Goal: Task Accomplishment & Management: Manage account settings

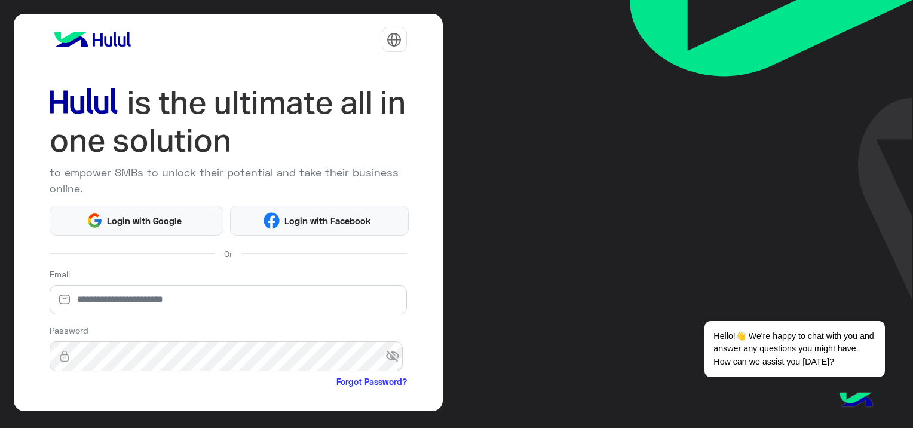
click at [338, 72] on span "عربي" at bounding box center [334, 70] width 20 height 11
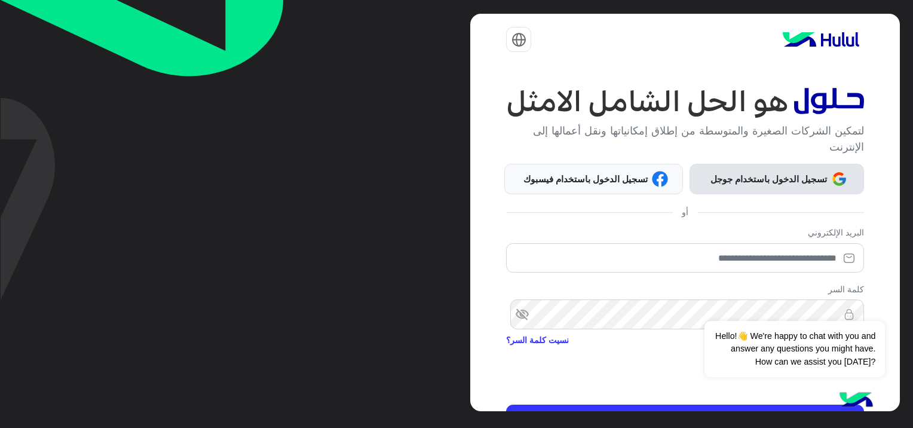
click at [790, 172] on span "تسجيل الدخول باستخدام جوجل" at bounding box center [768, 179] width 125 height 14
click at [794, 172] on span "تسجيل الدخول باستخدام جوجل" at bounding box center [768, 179] width 125 height 14
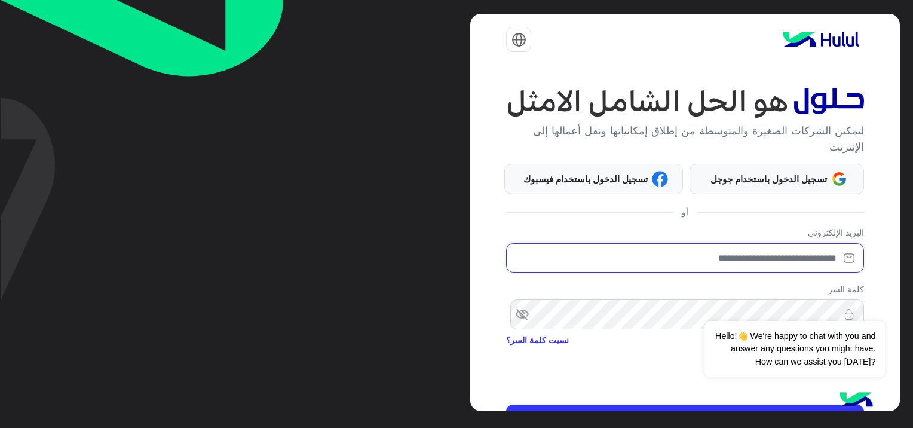
click at [753, 259] on input "email" at bounding box center [684, 258] width 357 height 30
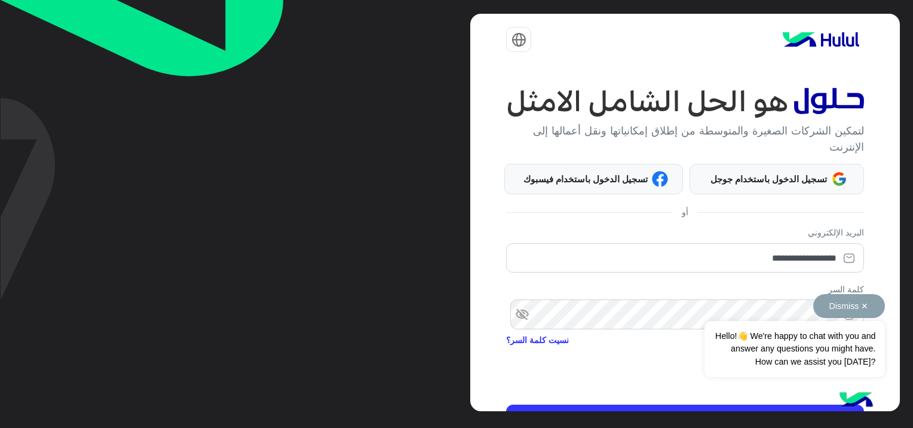
click at [784, 308] on div "Dismiss ✕ Hello!👋 We're happy to chat with you and answer any questions you mig…" at bounding box center [794, 335] width 180 height 83
click at [786, 308] on div "Dismiss ✕ Hello!👋 We're happy to chat with you and answer any questions you mig…" at bounding box center [794, 335] width 180 height 83
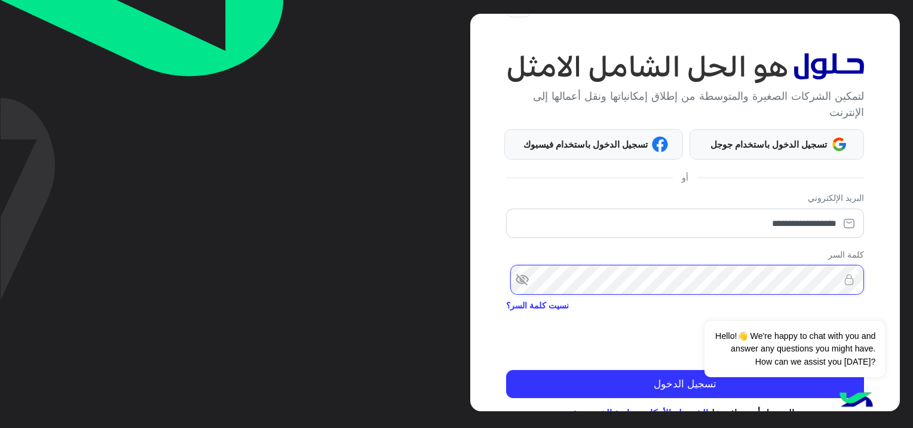
scroll to position [69, 0]
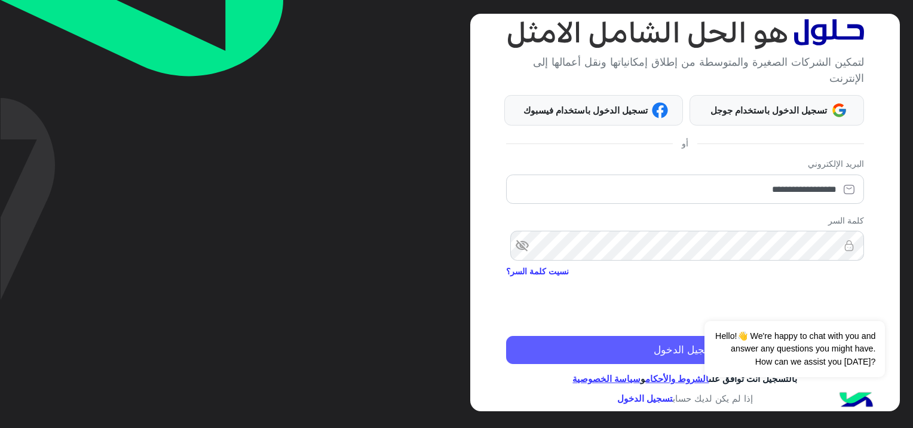
click at [672, 354] on button "تسجيل الدخول" at bounding box center [684, 350] width 357 height 29
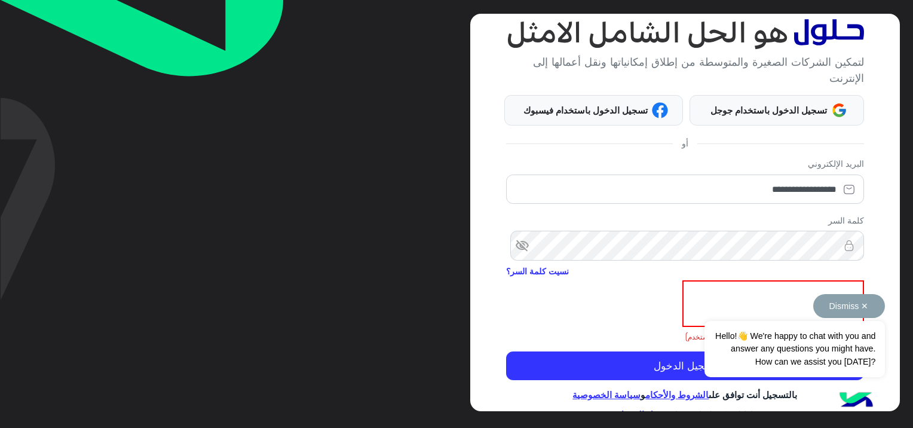
click at [865, 302] on button "Dismiss ✕" at bounding box center [849, 306] width 72 height 24
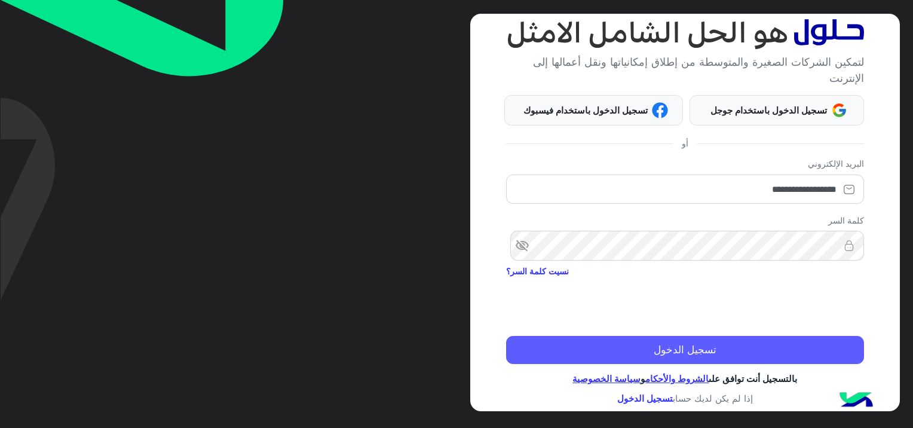
click at [813, 344] on button "تسجيل الدخول" at bounding box center [684, 350] width 357 height 29
click at [808, 342] on button "تسجيل الدخول" at bounding box center [684, 350] width 357 height 29
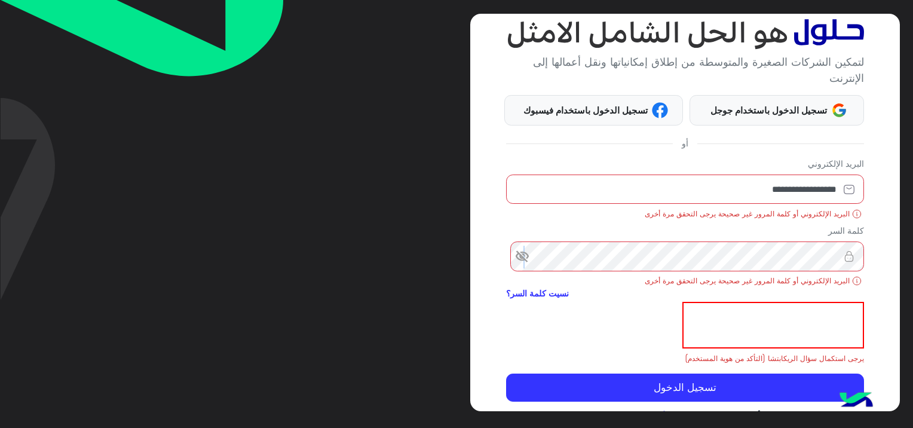
click at [526, 259] on span "visibility_off" at bounding box center [517, 257] width 22 height 22
click at [841, 252] on img at bounding box center [849, 256] width 30 height 12
click at [838, 252] on img at bounding box center [849, 256] width 30 height 12
click at [835, 253] on img at bounding box center [849, 256] width 30 height 12
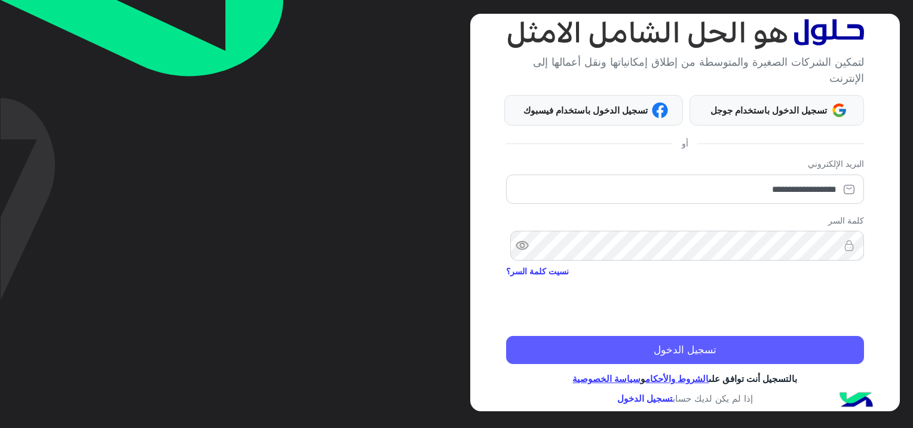
click at [768, 339] on button "تسجيل الدخول" at bounding box center [684, 350] width 357 height 29
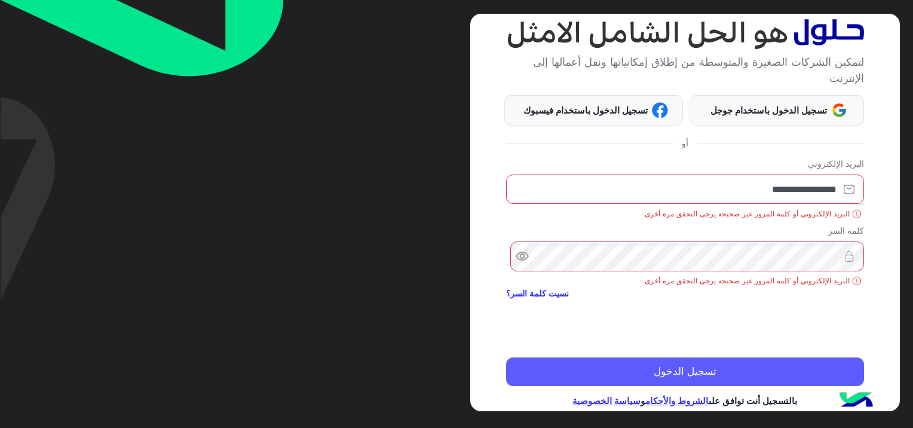
click at [713, 373] on button "تسجيل الدخول" at bounding box center [684, 371] width 357 height 29
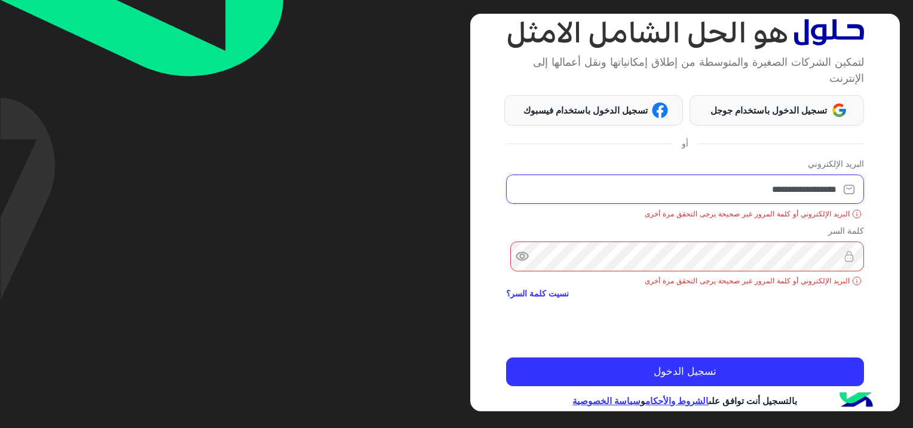
click at [763, 189] on input "**********" at bounding box center [684, 189] width 357 height 30
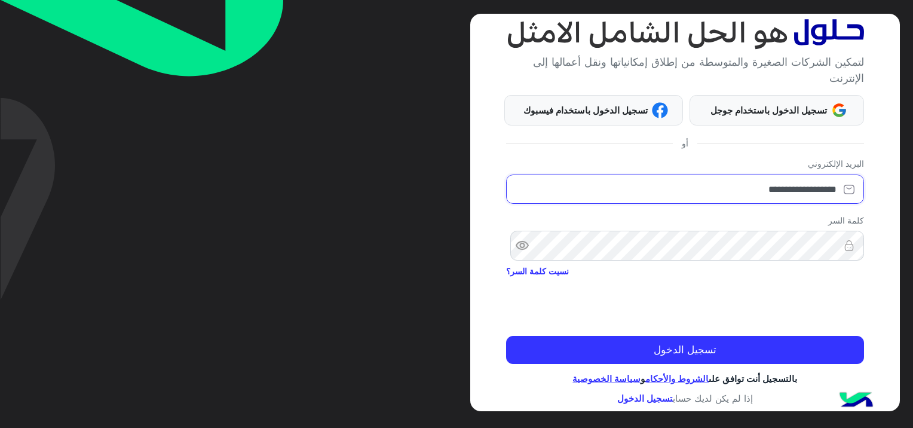
type input "**********"
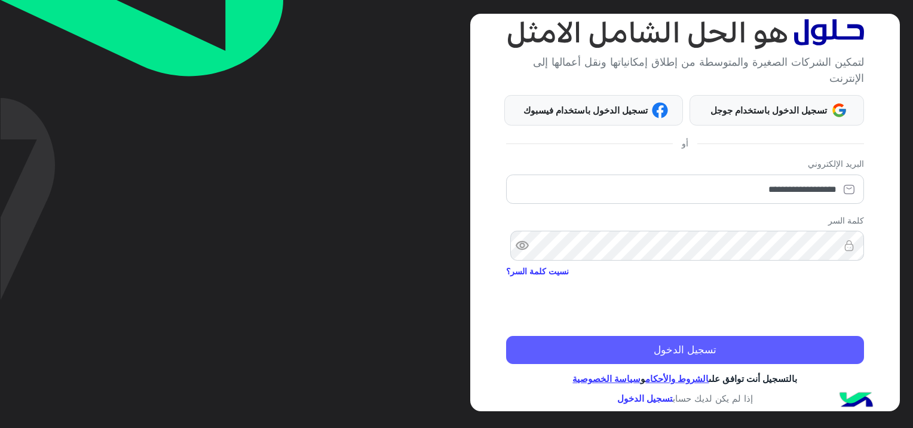
click at [785, 351] on button "تسجيل الدخول" at bounding box center [684, 350] width 357 height 29
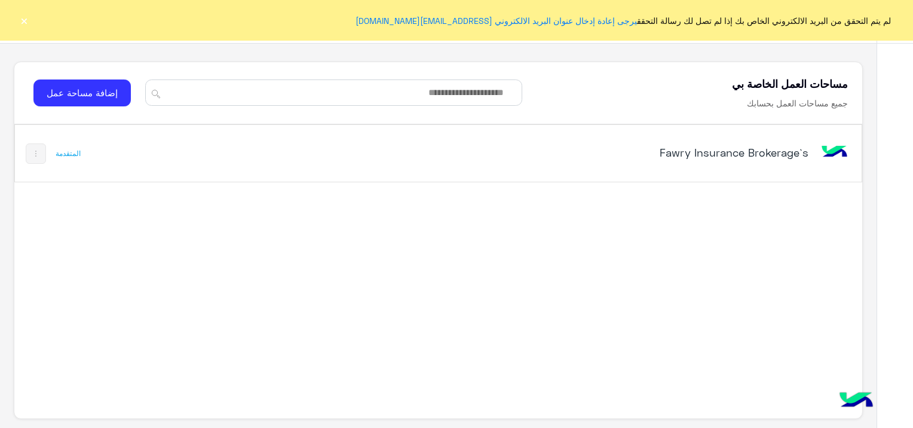
click at [734, 146] on h5 "Fawry Insurance Brokerage`s" at bounding box center [660, 152] width 297 height 14
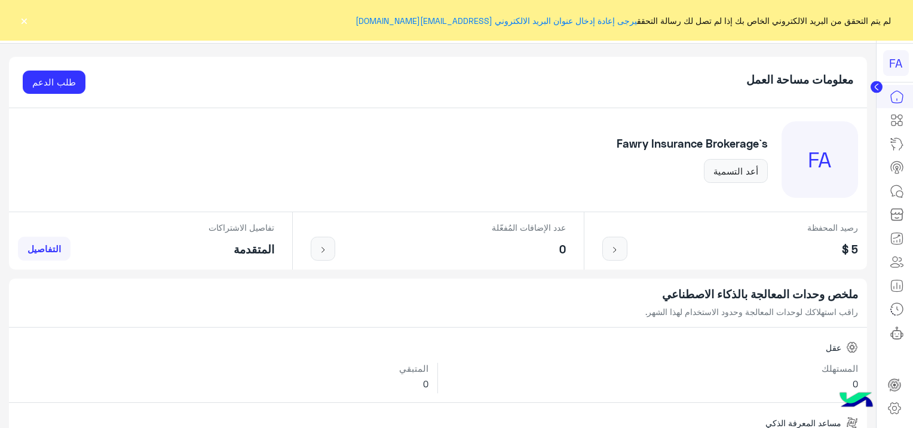
click at [31, 14] on div "لم يتم التحقق من البريد الالكتروني الخاص بك إذا لم تصل لك رسالة التحقق يرجى إعا…" at bounding box center [456, 20] width 913 height 41
click at [23, 18] on button "×" at bounding box center [24, 20] width 12 height 12
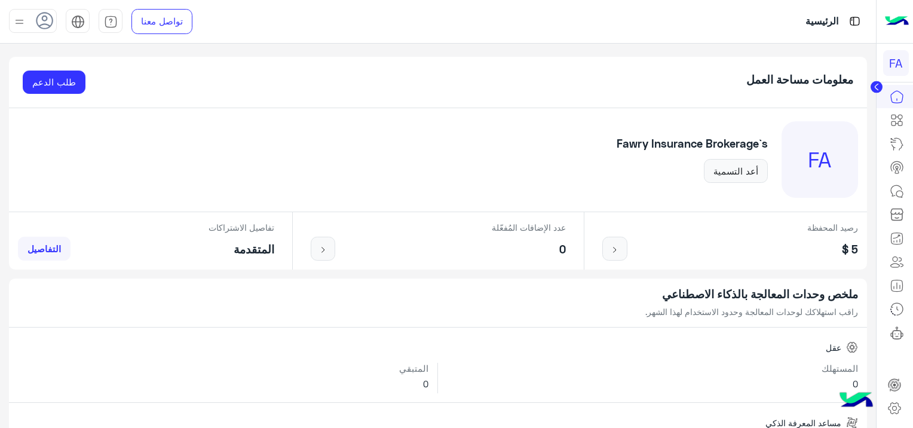
click at [873, 86] on circle at bounding box center [876, 87] width 12 height 12
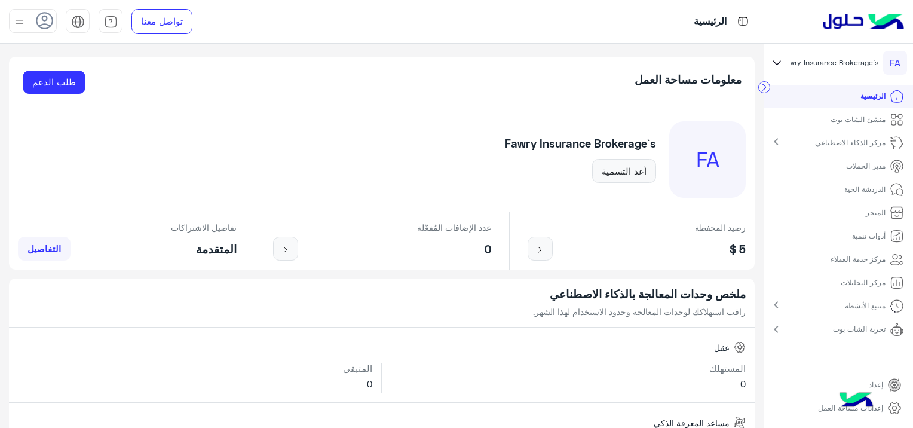
click at [868, 189] on p "الدردشة الحية" at bounding box center [864, 189] width 41 height 11
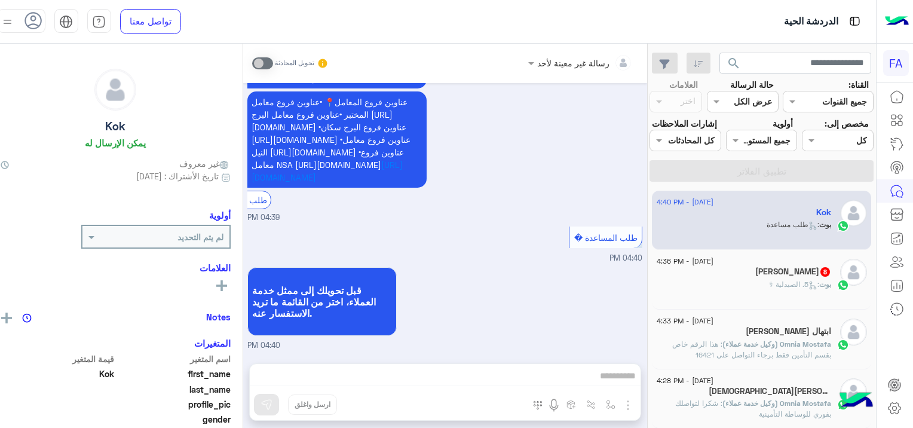
scroll to position [859, 0]
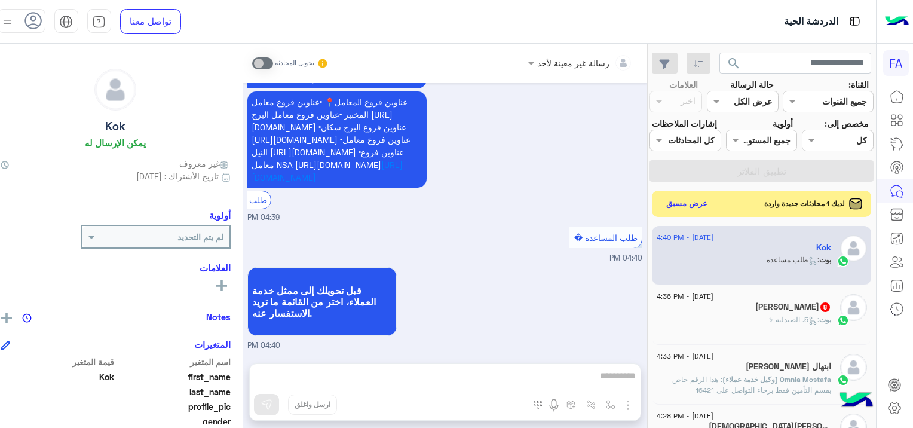
click at [42, 24] on use at bounding box center [32, 20] width 17 height 17
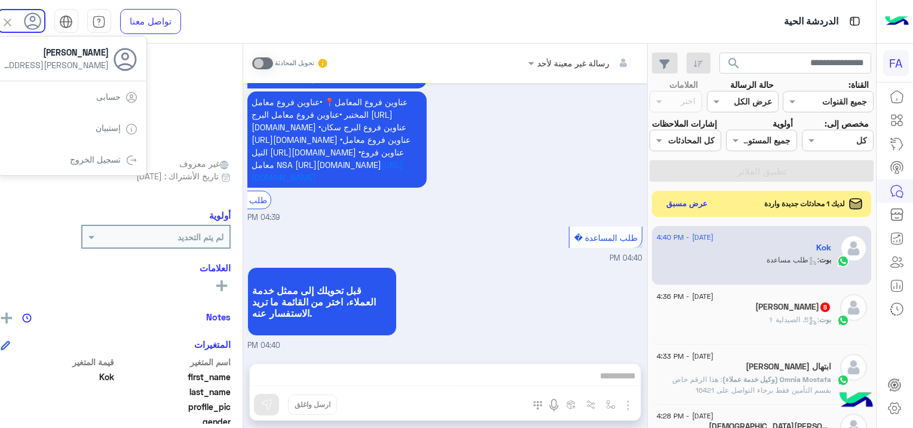
click at [257, 26] on div "الدردشة الحية تواصل معنا مركز المساعدة عربي English Sara Taha sara.taha@fawry.c…" at bounding box center [432, 22] width 887 height 44
click at [892, 406] on icon at bounding box center [894, 408] width 14 height 14
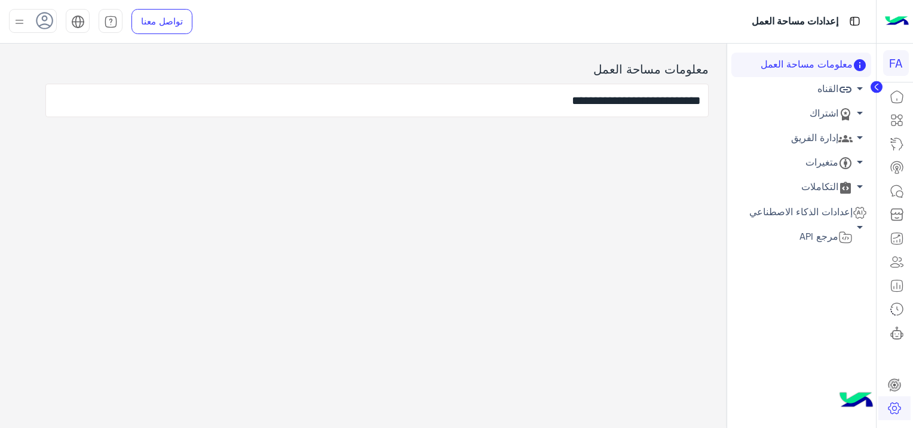
click at [877, 90] on icon at bounding box center [876, 87] width 3 height 6
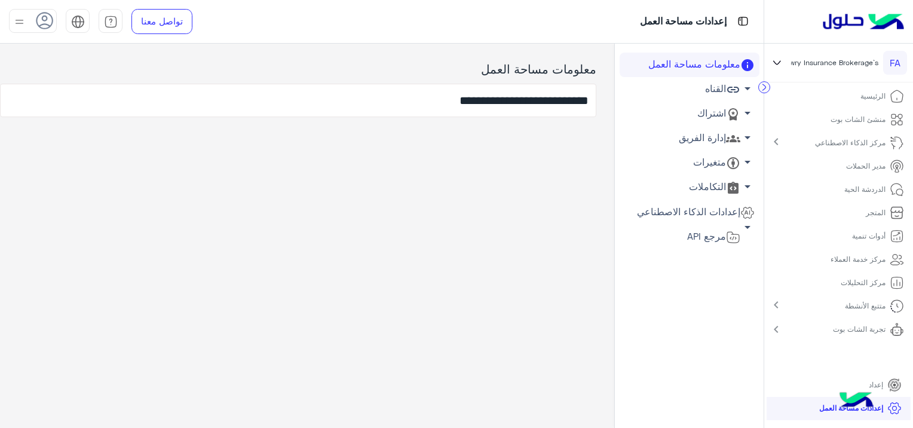
click at [863, 187] on p "الدردشة الحية" at bounding box center [864, 189] width 41 height 11
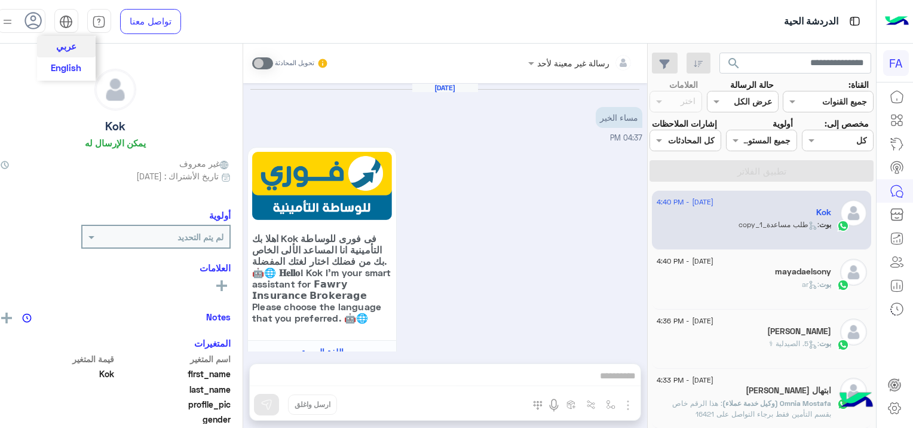
scroll to position [1151, 0]
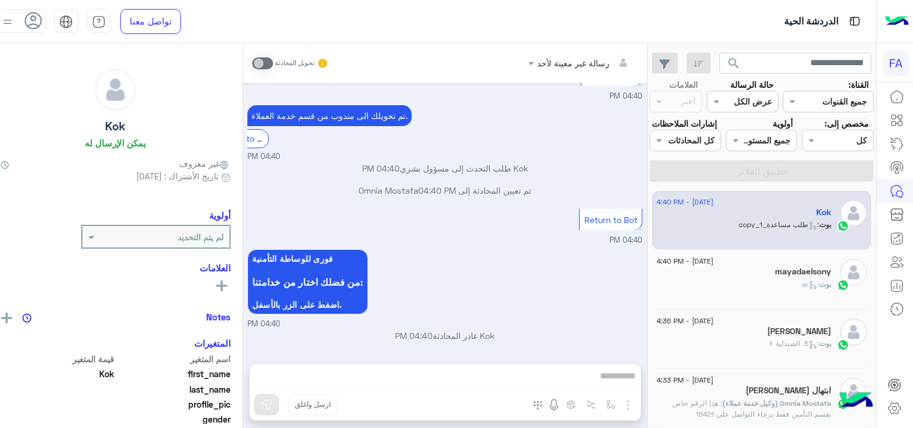
click at [72, 74] on button "English" at bounding box center [66, 67] width 59 height 20
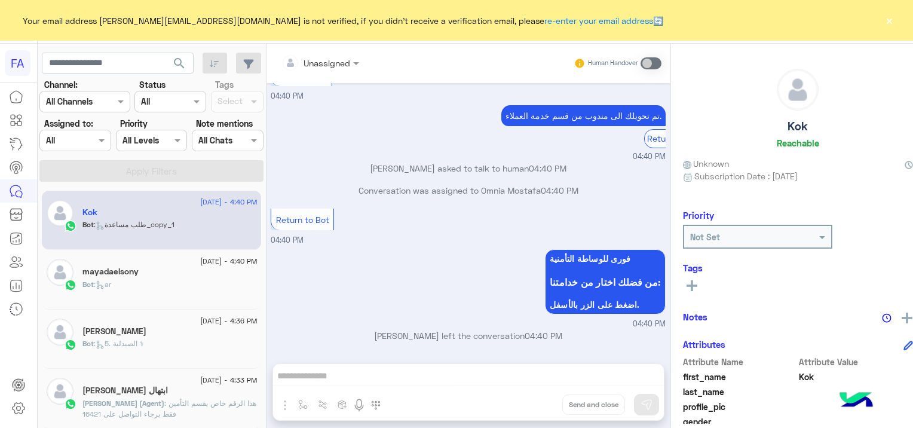
click at [890, 22] on button "×" at bounding box center [889, 20] width 12 height 12
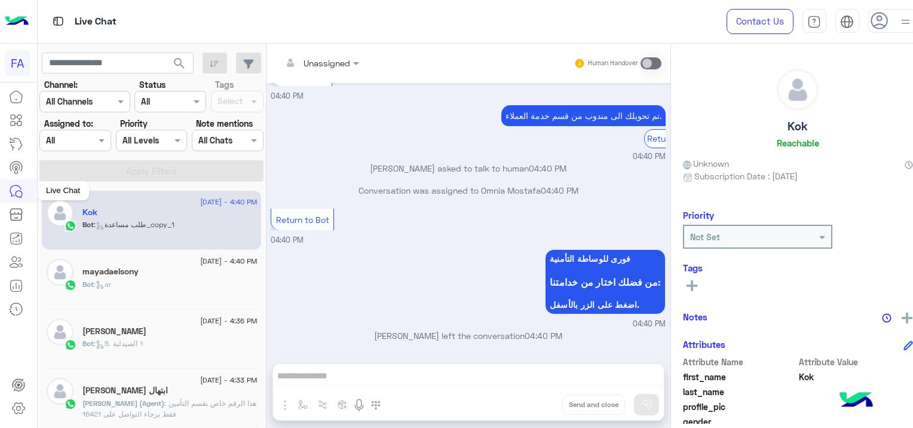
click at [22, 186] on icon at bounding box center [16, 191] width 14 height 14
click at [899, 24] on img at bounding box center [905, 21] width 15 height 15
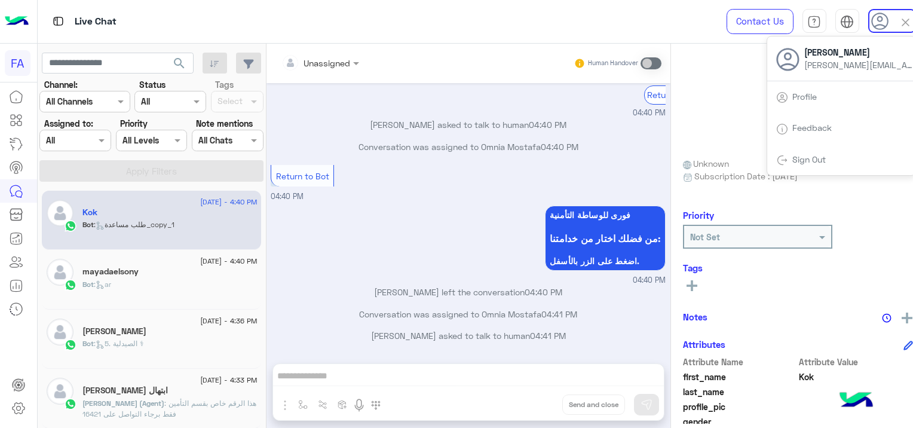
scroll to position [1298, 0]
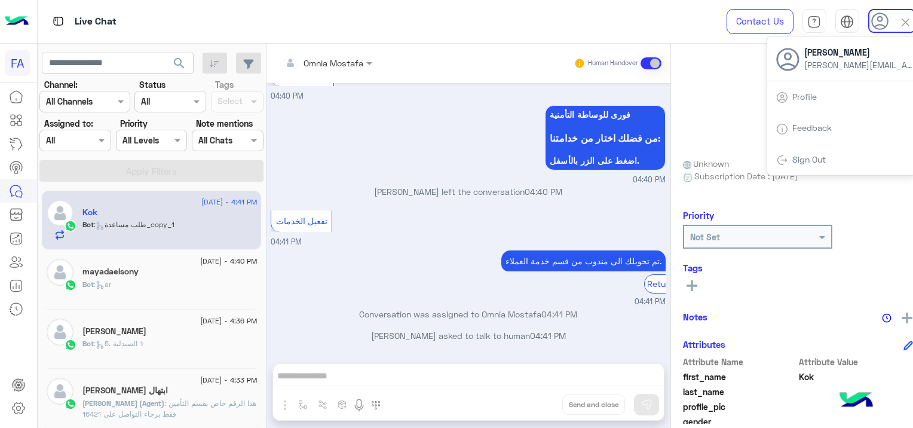
click at [801, 94] on link "Profile" at bounding box center [804, 96] width 24 height 10
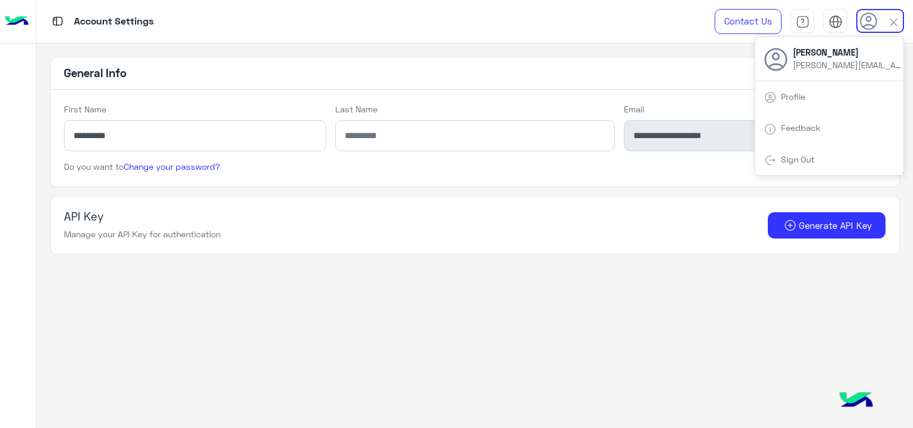
click at [477, 200] on div "API Key Manage your API Key for authentication Generate API Key" at bounding box center [475, 225] width 850 height 59
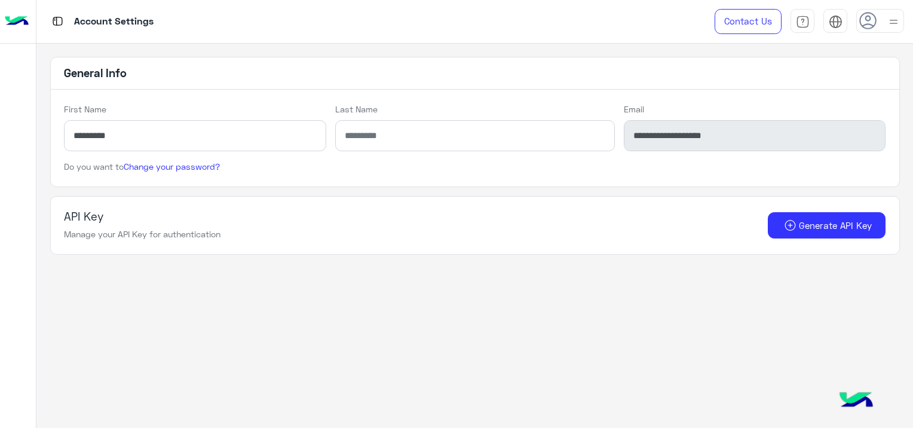
click at [894, 20] on img at bounding box center [893, 21] width 15 height 15
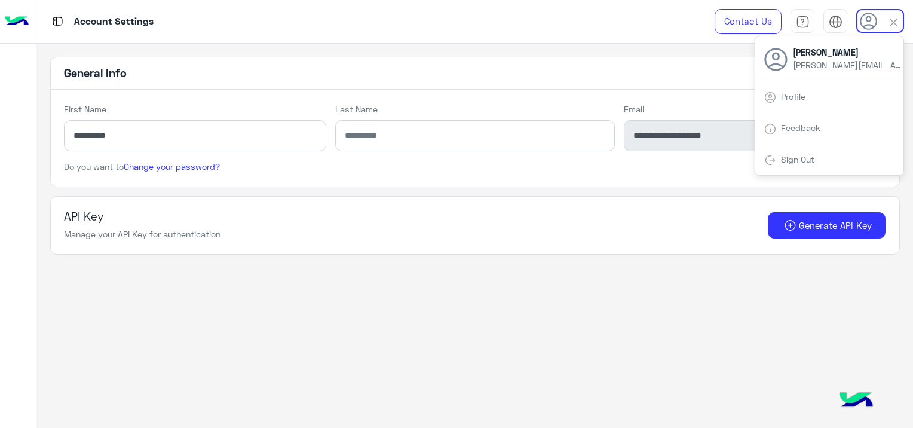
click at [799, 97] on link "Profile" at bounding box center [793, 96] width 24 height 10
click at [817, 155] on span "Sign Out" at bounding box center [797, 159] width 42 height 10
click at [787, 161] on link "Sign Out" at bounding box center [797, 159] width 33 height 10
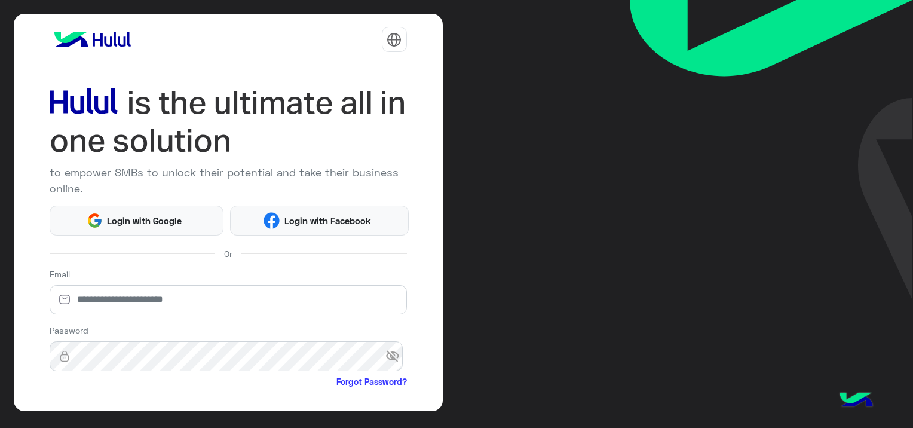
click at [783, 38] on img at bounding box center [771, 150] width 283 height 300
